Goal: Task Accomplishment & Management: Manage account settings

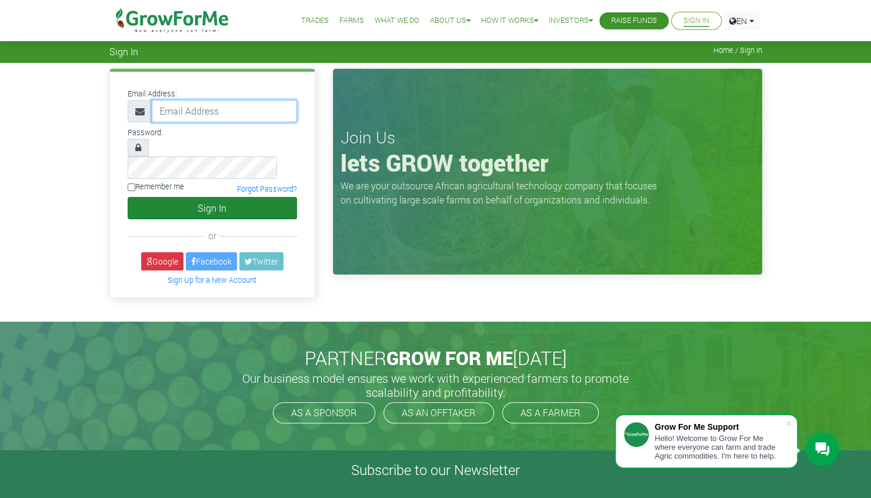
type input "linda@growforme.com"
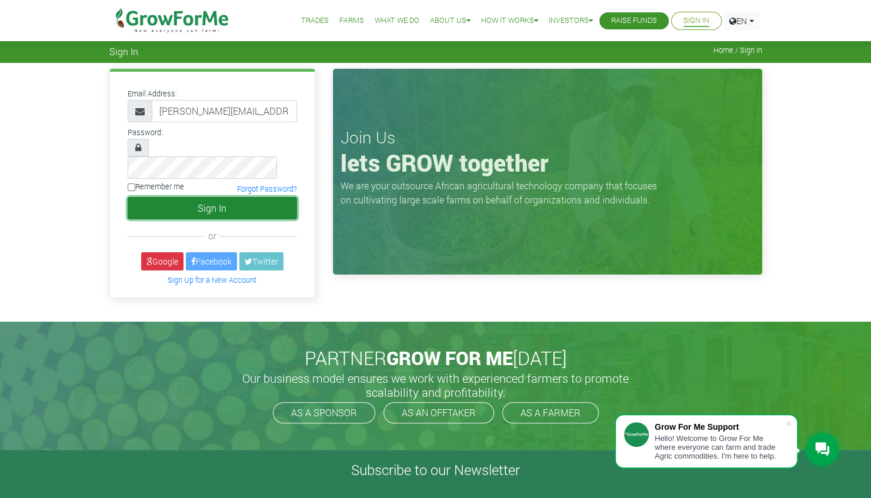
click at [192, 197] on button "Sign In" at bounding box center [212, 208] width 169 height 22
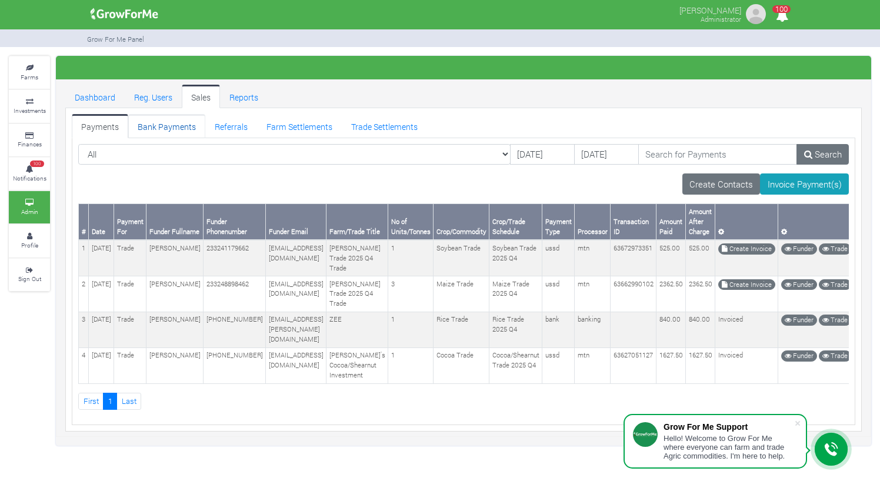
click at [162, 125] on link "Bank Payments" at bounding box center [166, 126] width 77 height 24
click at [41, 97] on link "Investments" at bounding box center [29, 106] width 41 height 32
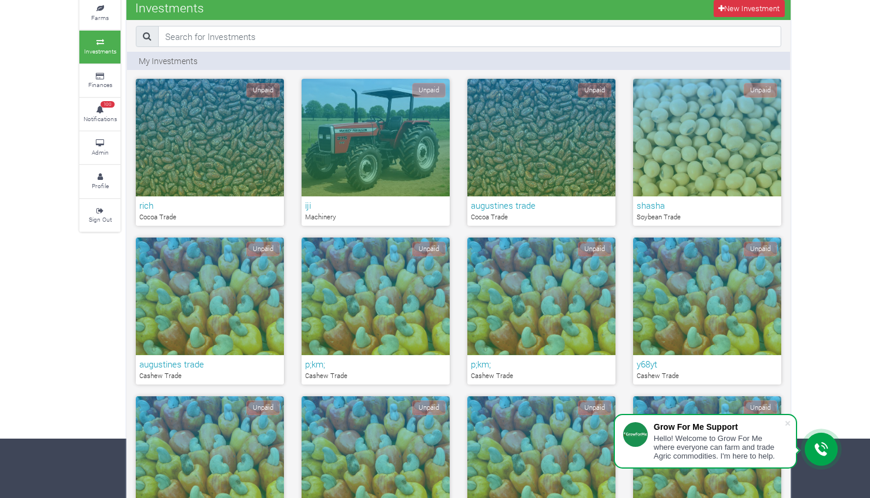
scroll to position [60, 0]
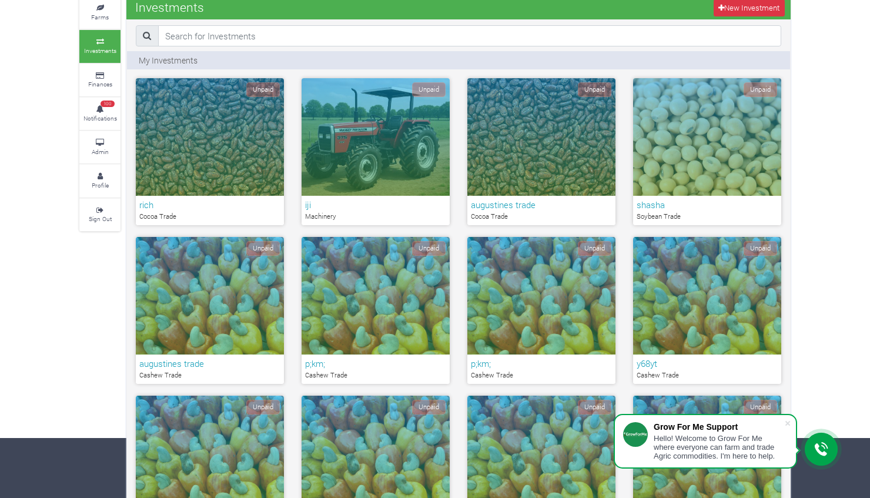
click at [442, 273] on div "Unpaid" at bounding box center [376, 296] width 148 height 118
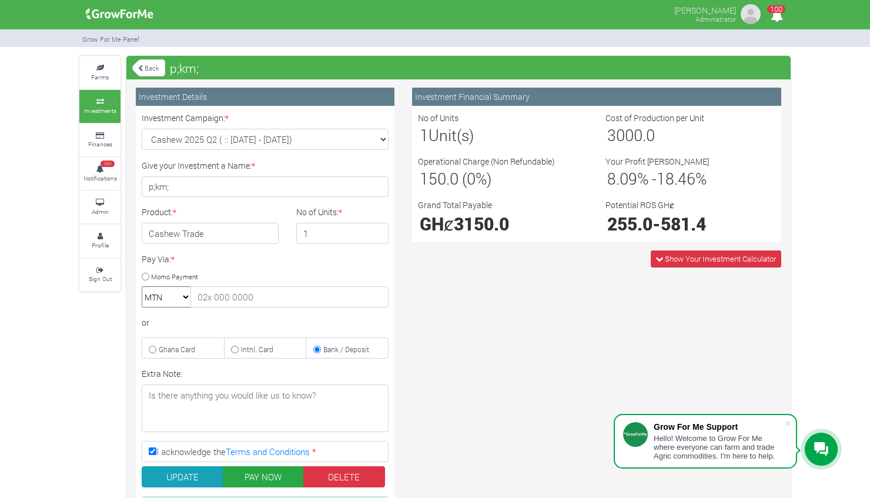
click at [161, 66] on link "Back" at bounding box center [148, 67] width 33 height 19
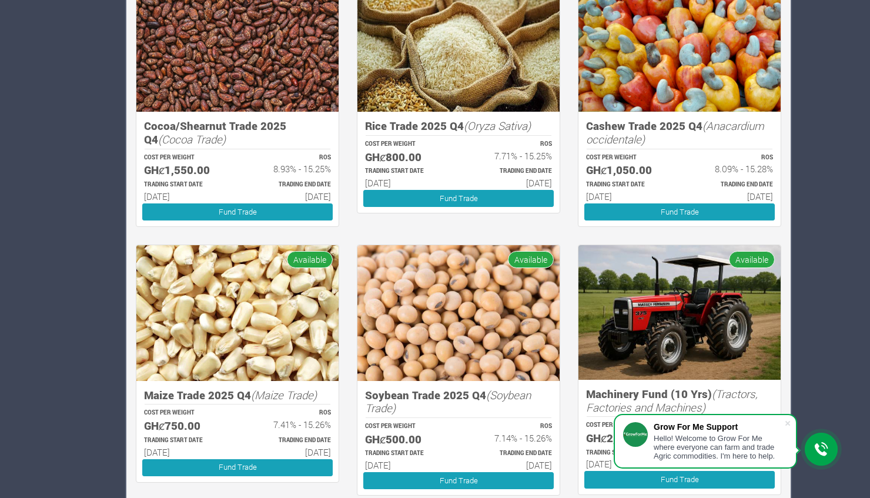
scroll to position [1015, 0]
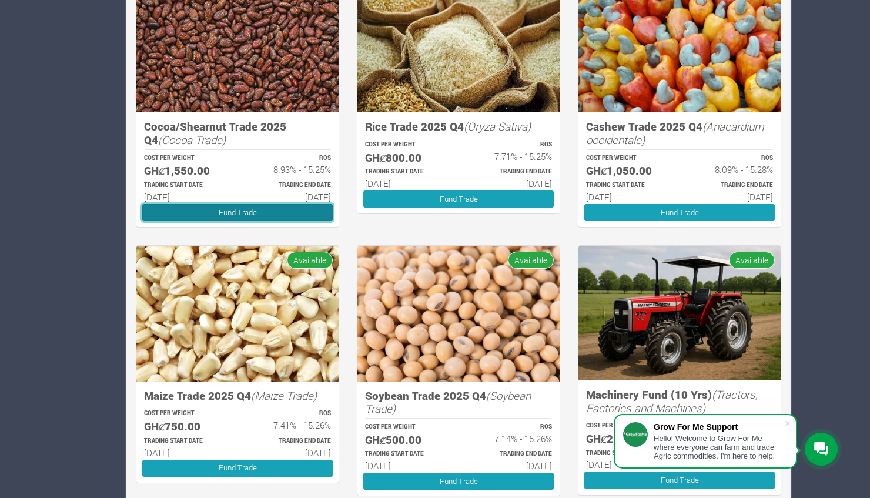
click at [201, 209] on link "Fund Trade" at bounding box center [237, 212] width 191 height 17
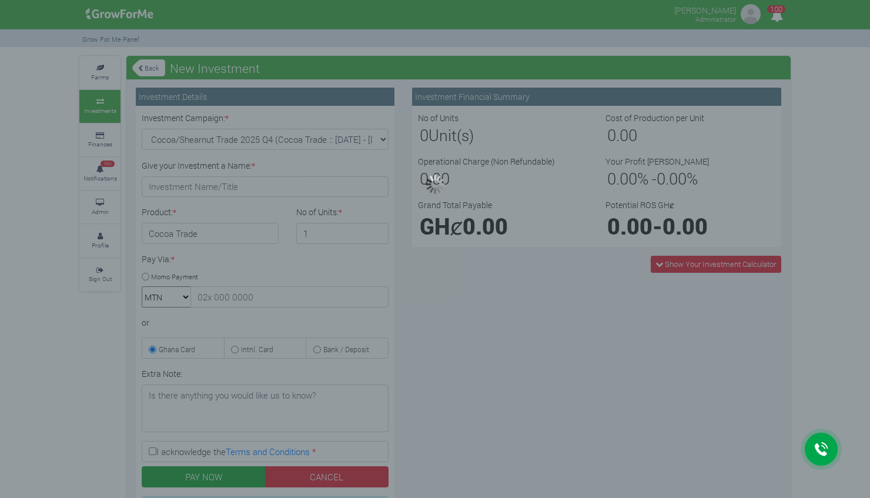
type input "1"
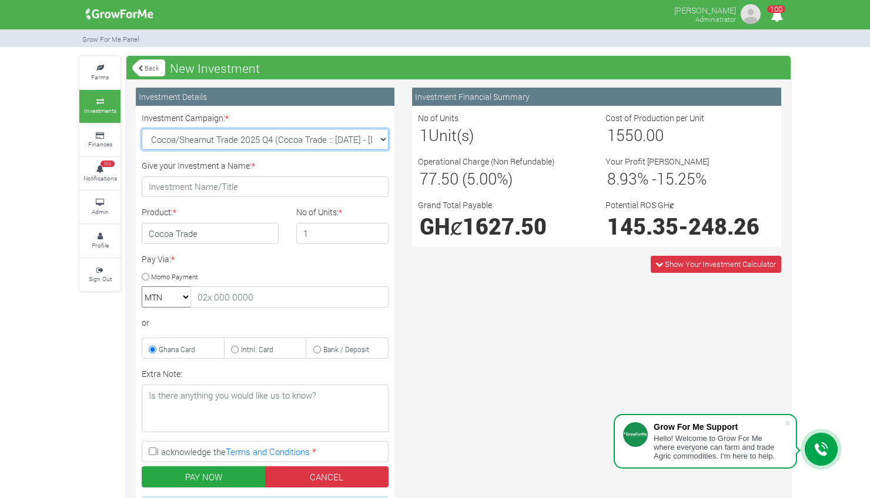
click at [383, 138] on select "Cocoa/Shearnut Trade 2025 Q4 (Cocoa Trade :: 01st Oct 2025 - 31st Mar 2026) Mai…" at bounding box center [265, 139] width 247 height 21
select select "43"
click at [142, 129] on select "Cocoa/Shearnut Trade 2025 Q4 (Cocoa Trade :: 01st Oct 2025 - 31st Mar 2026) Mai…" at bounding box center [265, 139] width 247 height 21
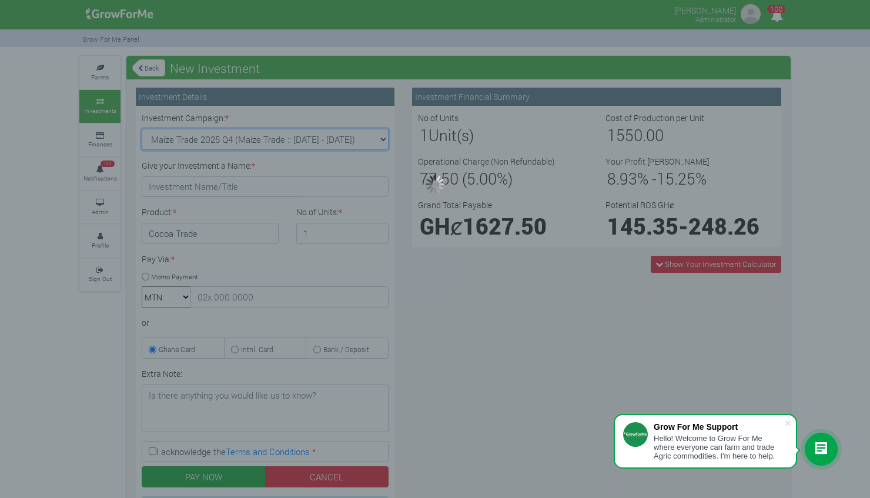
type input "1"
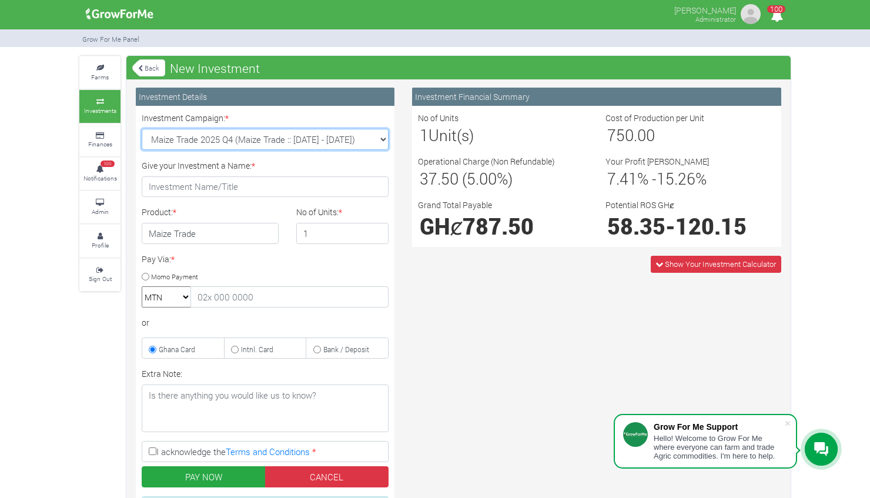
click at [382, 142] on select "Cocoa/Shearnut Trade 2025 Q4 (Cocoa Trade :: 01st Oct 2025 - 31st Mar 2026) Mai…" at bounding box center [265, 139] width 247 height 21
select select "45"
click at [142, 129] on select "Cocoa/Shearnut Trade 2025 Q4 (Cocoa Trade :: 01st Oct 2025 - 31st Mar 2026) Mai…" at bounding box center [265, 139] width 247 height 21
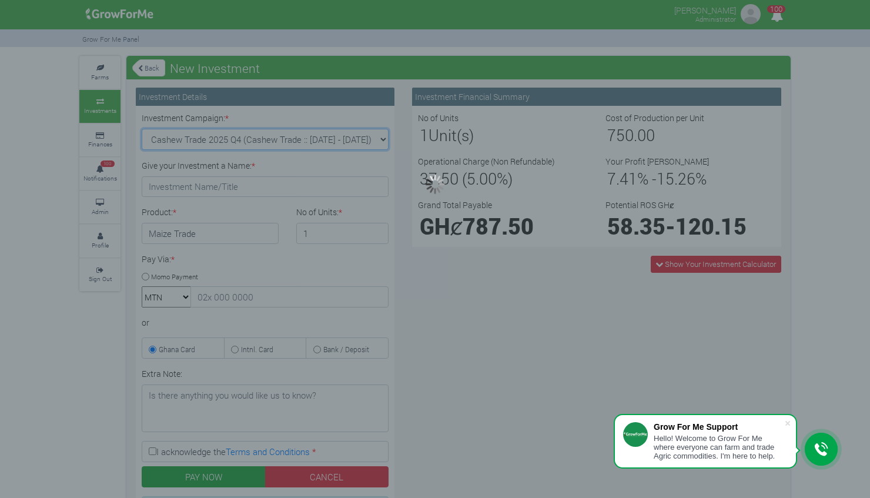
type input "1"
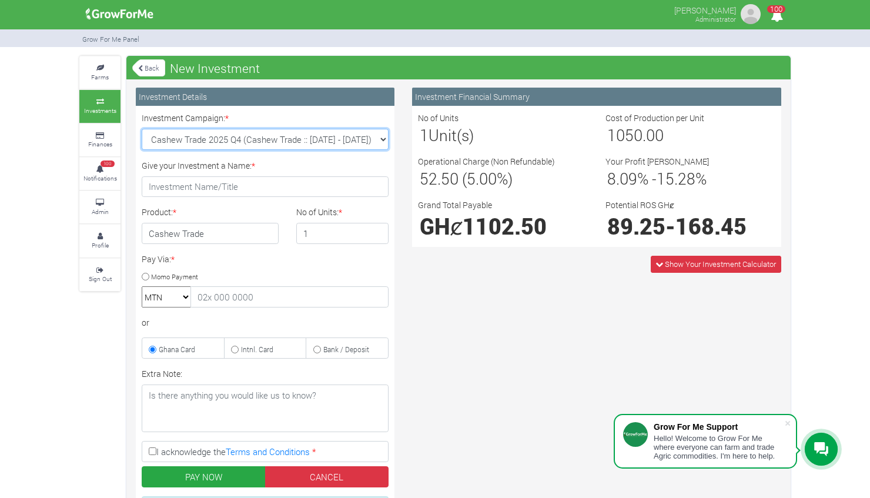
click at [382, 141] on select "Cocoa/Shearnut Trade 2025 Q4 (Cocoa Trade :: 01st Oct 2025 - 31st Mar 2026) Mai…" at bounding box center [265, 139] width 247 height 21
select select "44"
click at [142, 129] on select "Cocoa/Shearnut Trade 2025 Q4 (Cocoa Trade :: 01st Oct 2025 - 31st Mar 2026) Mai…" at bounding box center [265, 139] width 247 height 21
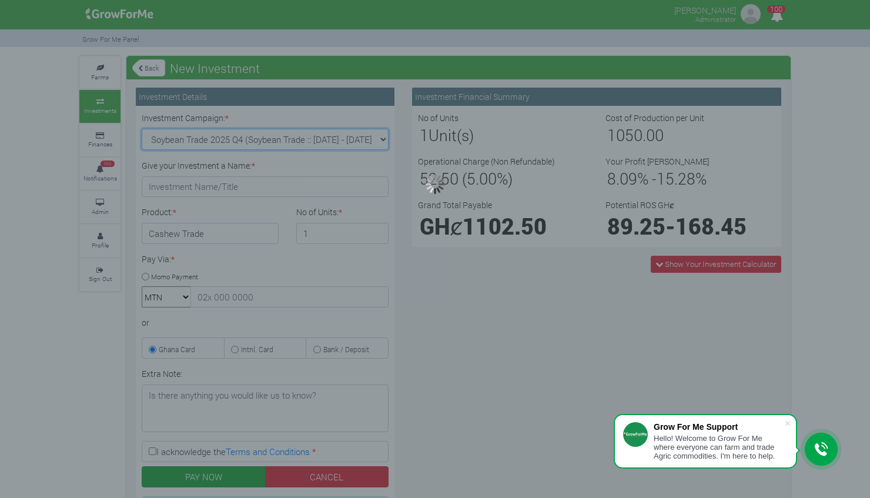
type input "1"
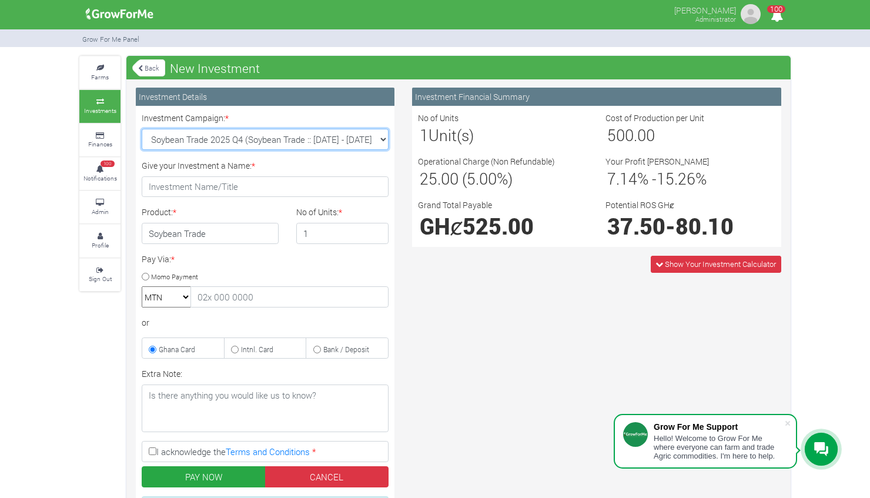
click at [383, 137] on select "Cocoa/Shearnut Trade 2025 Q4 (Cocoa Trade :: 01st Oct 2025 - 31st Mar 2026) Mai…" at bounding box center [265, 139] width 247 height 21
select select "46"
click at [142, 129] on select "Cocoa/Shearnut Trade 2025 Q4 (Cocoa Trade :: 01st Oct 2025 - 31st Mar 2026) Mai…" at bounding box center [265, 139] width 247 height 21
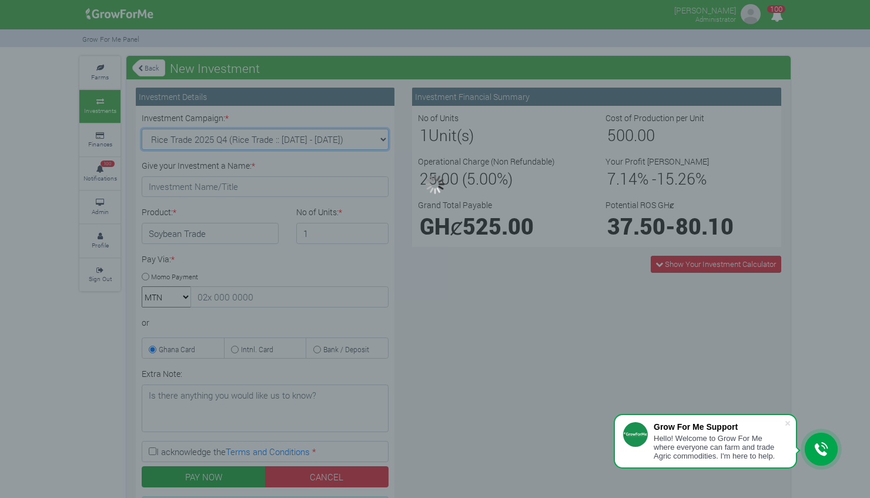
type input "1"
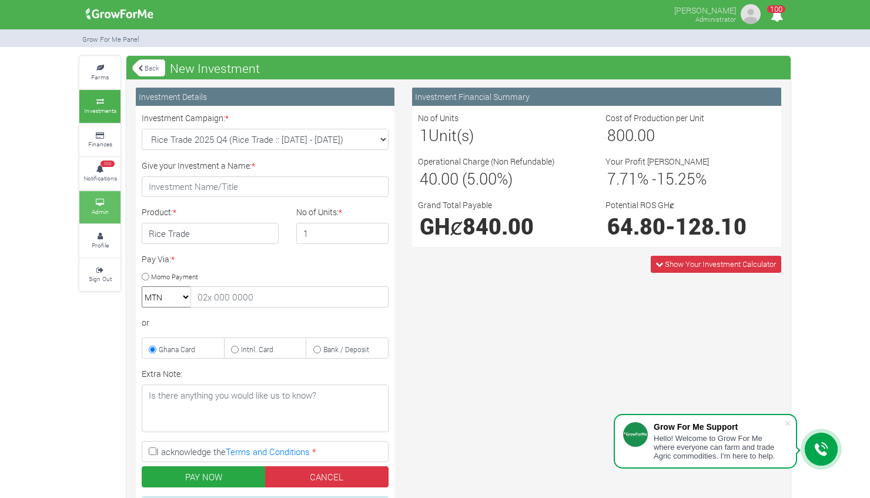
click at [102, 195] on link "Admin" at bounding box center [99, 207] width 41 height 32
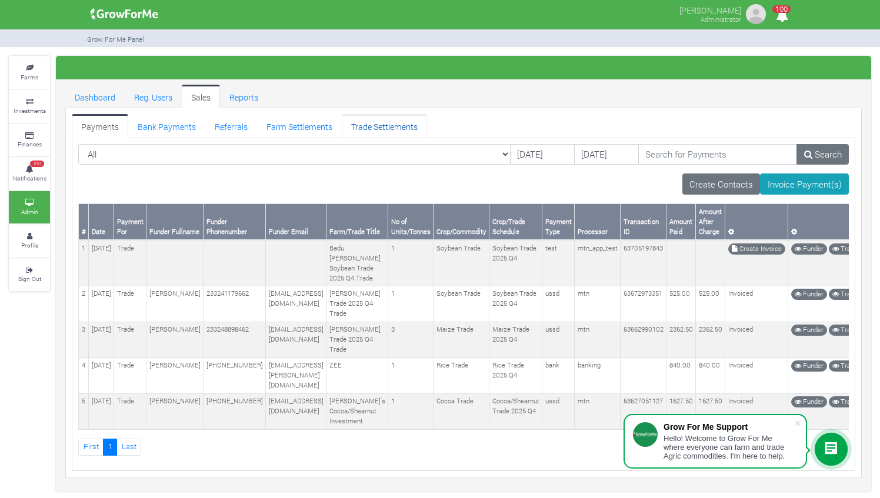
click at [383, 122] on link "Trade Settlements" at bounding box center [384, 126] width 85 height 24
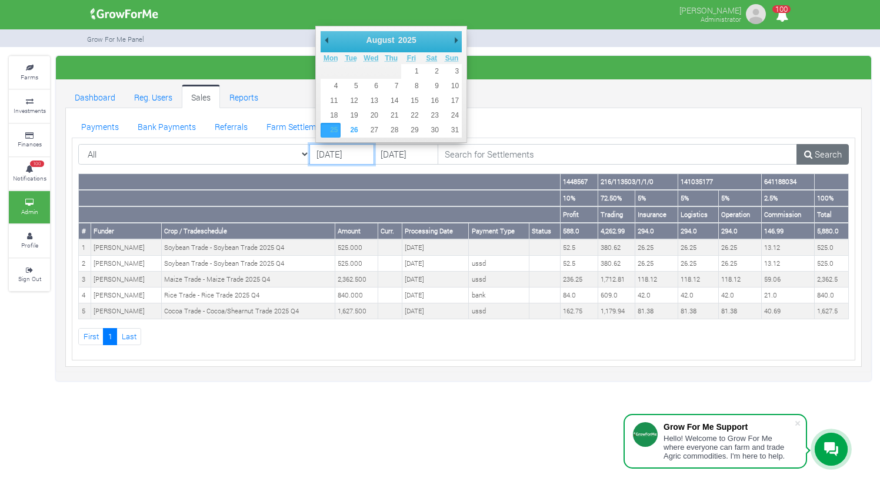
click at [326, 150] on input "25/08/2025" at bounding box center [341, 154] width 65 height 21
type input "[DATE]"
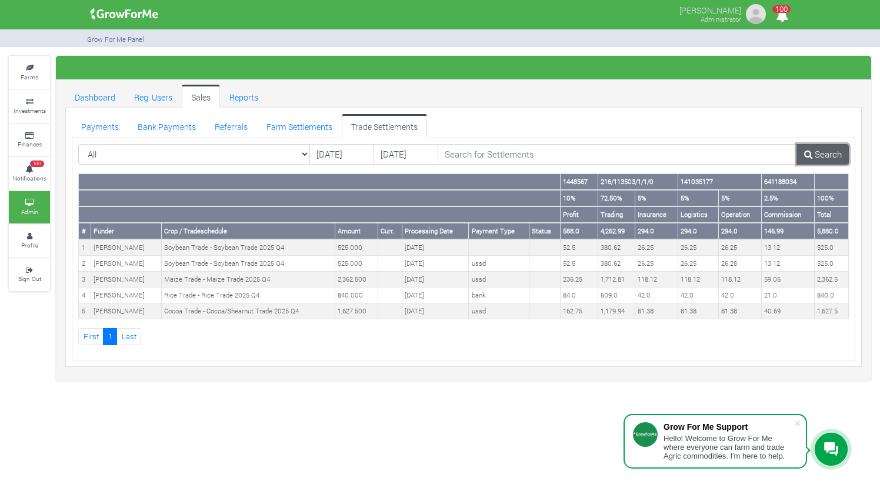
click at [829, 153] on link "Search" at bounding box center [822, 154] width 52 height 21
